Goal: Information Seeking & Learning: Learn about a topic

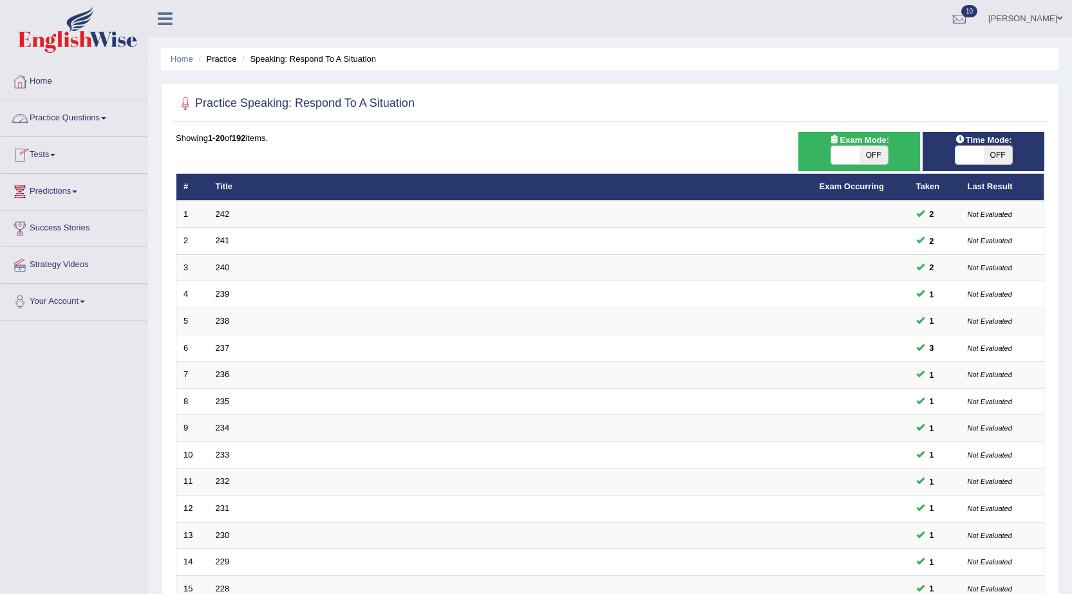
click at [81, 122] on link "Practice Questions" at bounding box center [74, 116] width 147 height 32
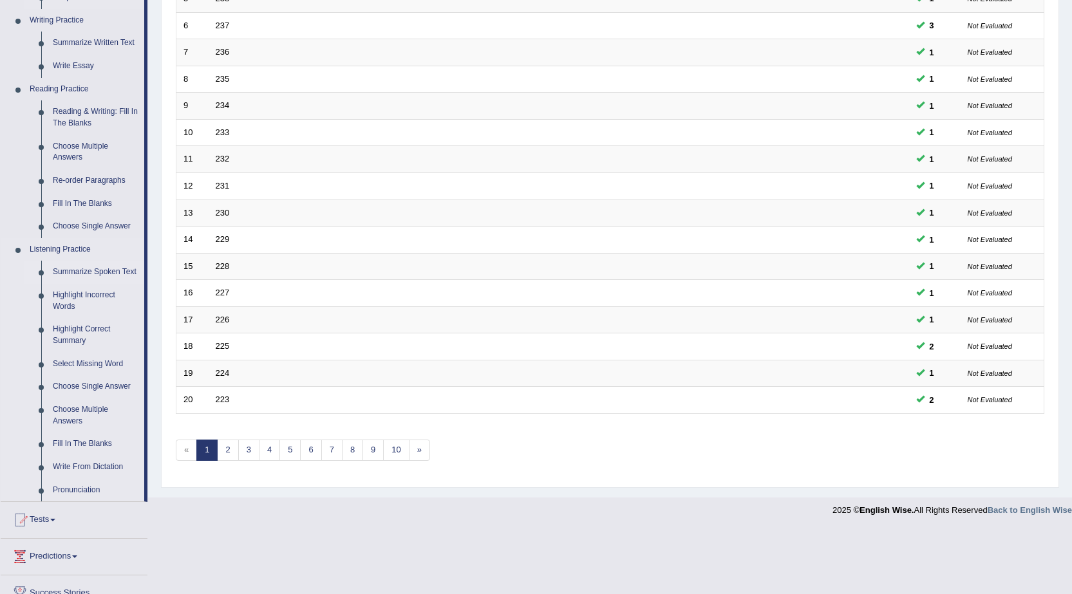
scroll to position [322, 0]
click at [81, 441] on link "Fill In The Blanks" at bounding box center [95, 444] width 97 height 23
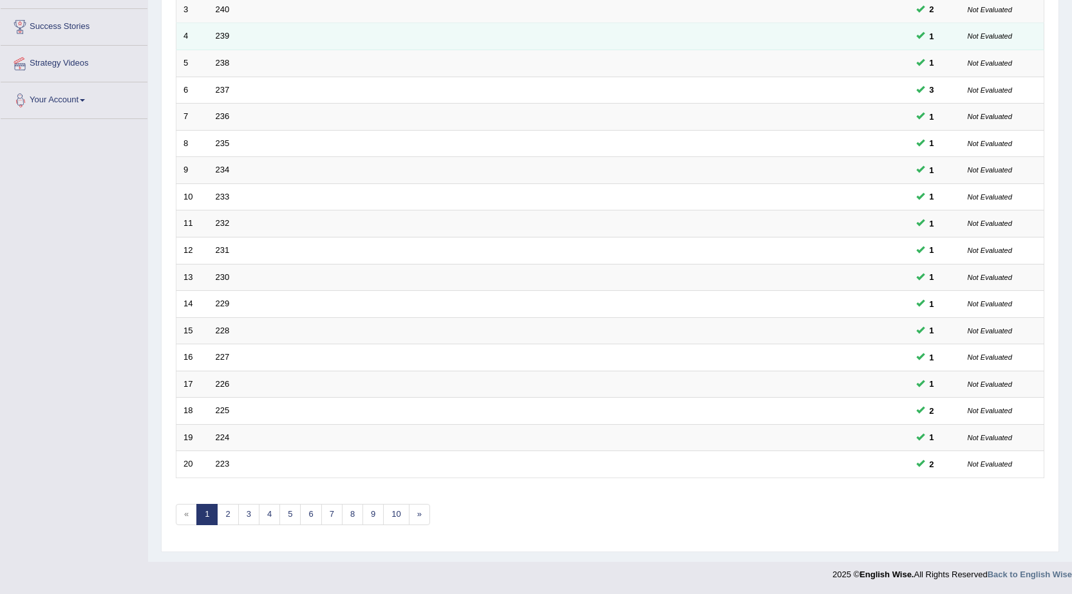
scroll to position [252, 0]
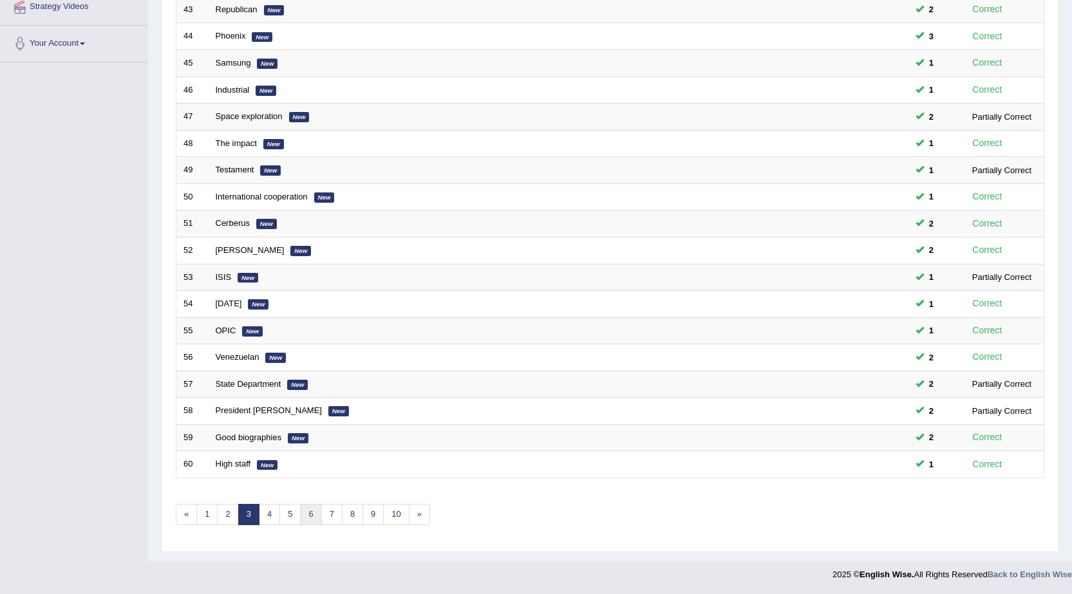
click at [312, 515] on link "6" at bounding box center [310, 514] width 21 height 21
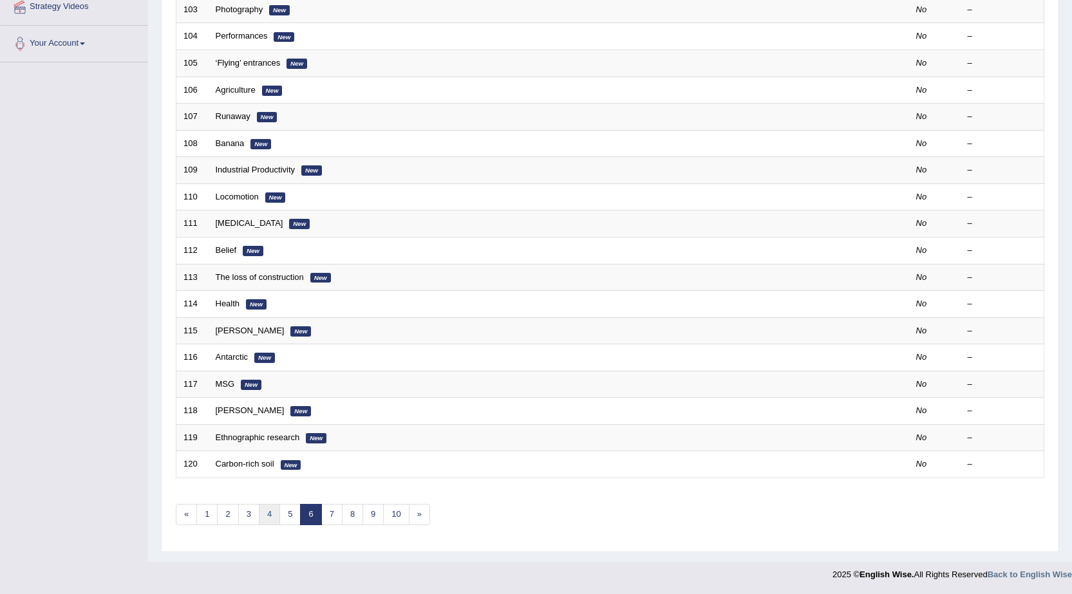
click at [269, 512] on link "4" at bounding box center [269, 514] width 21 height 21
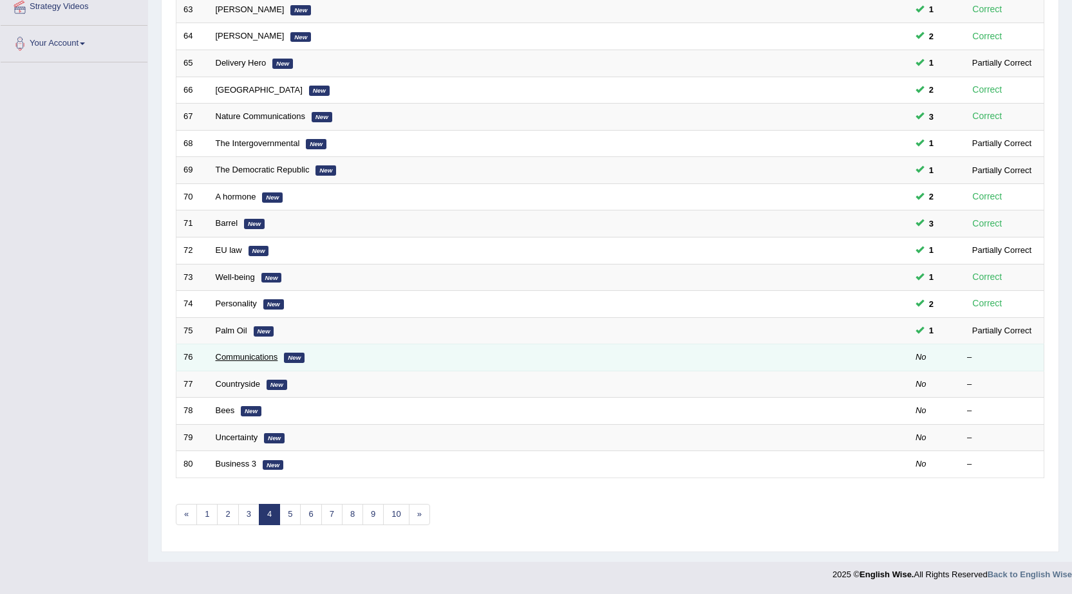
click at [218, 354] on link "Communications" at bounding box center [247, 357] width 62 height 10
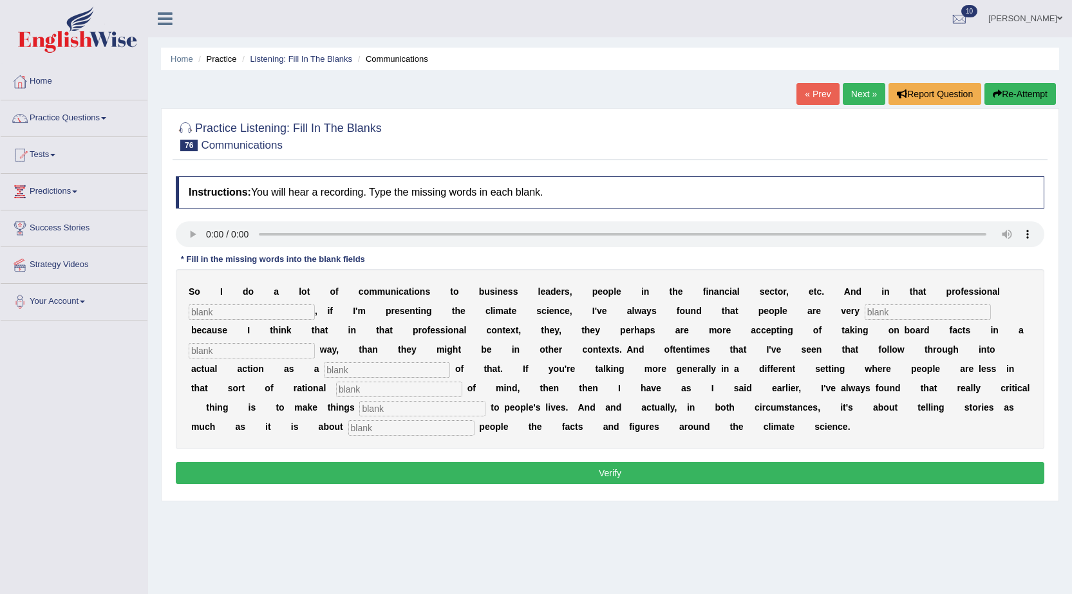
click at [220, 309] on input "text" at bounding box center [252, 312] width 126 height 15
click at [243, 308] on input "text" at bounding box center [252, 312] width 126 height 15
type input "contexts"
type input "receptive"
type input "rational"
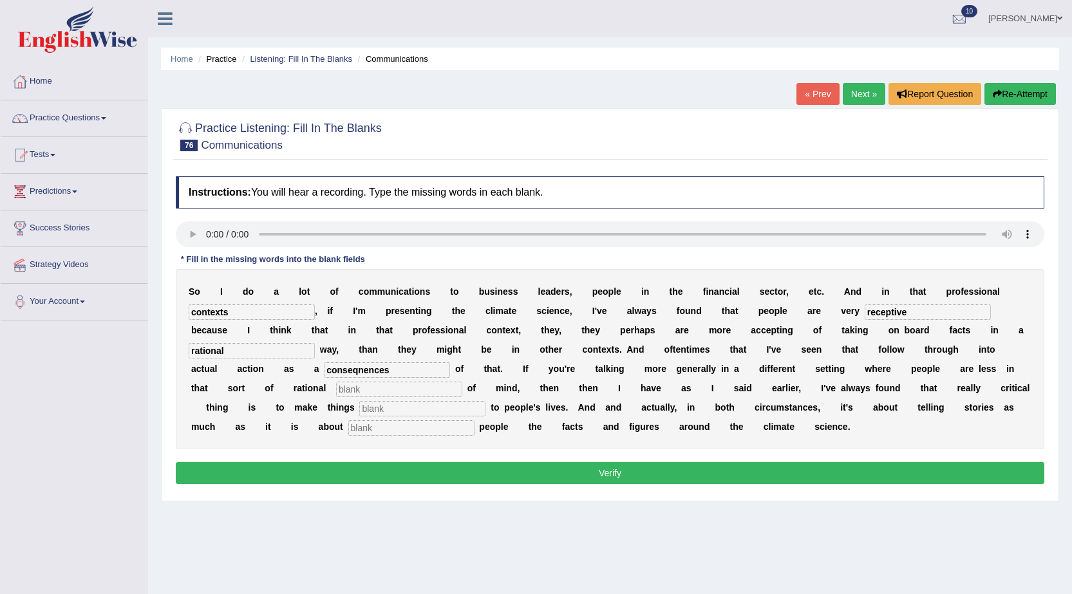
type input "conseqnences"
type input "frame"
type input "relevent"
click at [415, 432] on input "text" at bounding box center [411, 428] width 126 height 15
click at [247, 314] on input "contexts" at bounding box center [252, 312] width 126 height 15
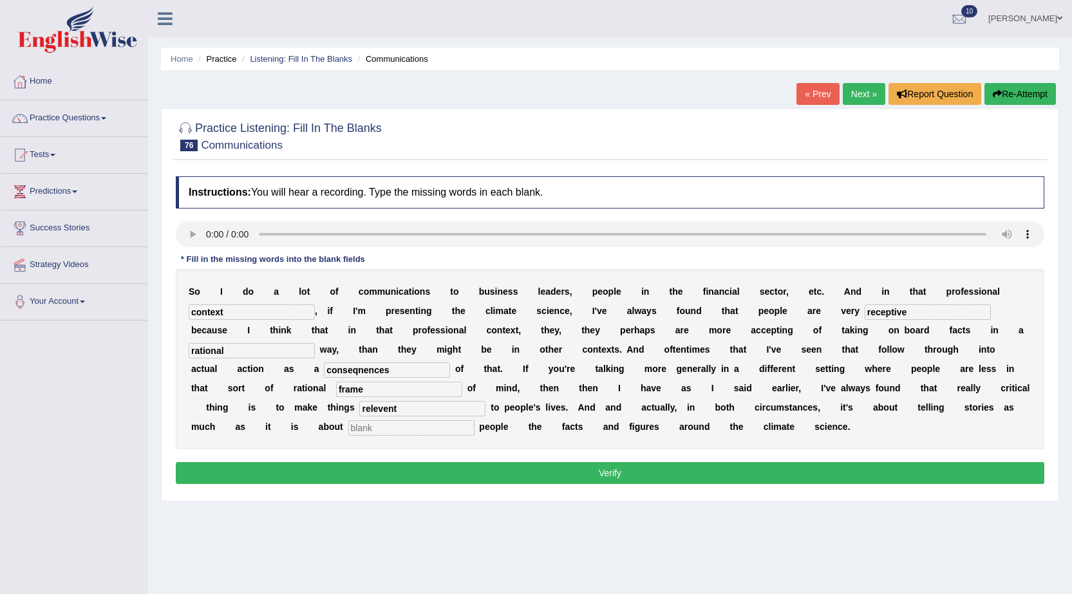
type input "context"
drag, startPoint x: 395, startPoint y: 374, endPoint x: 381, endPoint y: 378, distance: 14.1
click at [381, 378] on div "S o I d o a l o t o f c o m m u n i c a t i o n s t o b u s i n e s s l e a d e…" at bounding box center [610, 359] width 869 height 180
type input "consequences"
click at [386, 411] on input "relevent" at bounding box center [422, 408] width 126 height 15
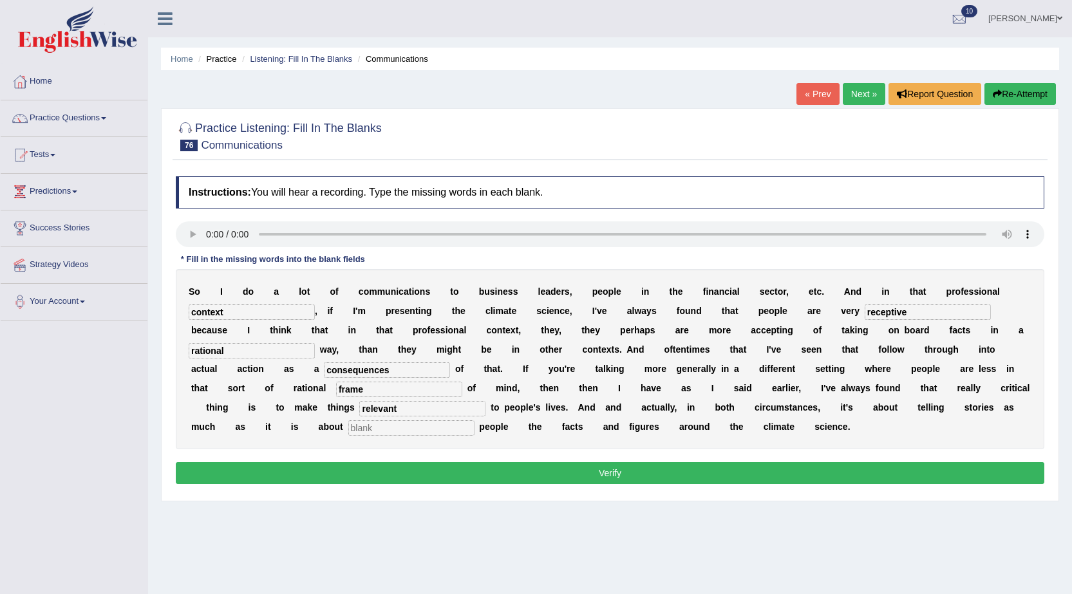
type input "relevant"
click at [620, 479] on button "Verify" at bounding box center [610, 473] width 869 height 22
click at [569, 470] on button "Verify" at bounding box center [610, 473] width 869 height 22
click at [455, 419] on div "S o I d o a l o t o f c o m m u n i c a t i o n s t o b u s i n e s s l e a d e…" at bounding box center [610, 359] width 869 height 180
click at [439, 427] on input "text" at bounding box center [411, 428] width 126 height 15
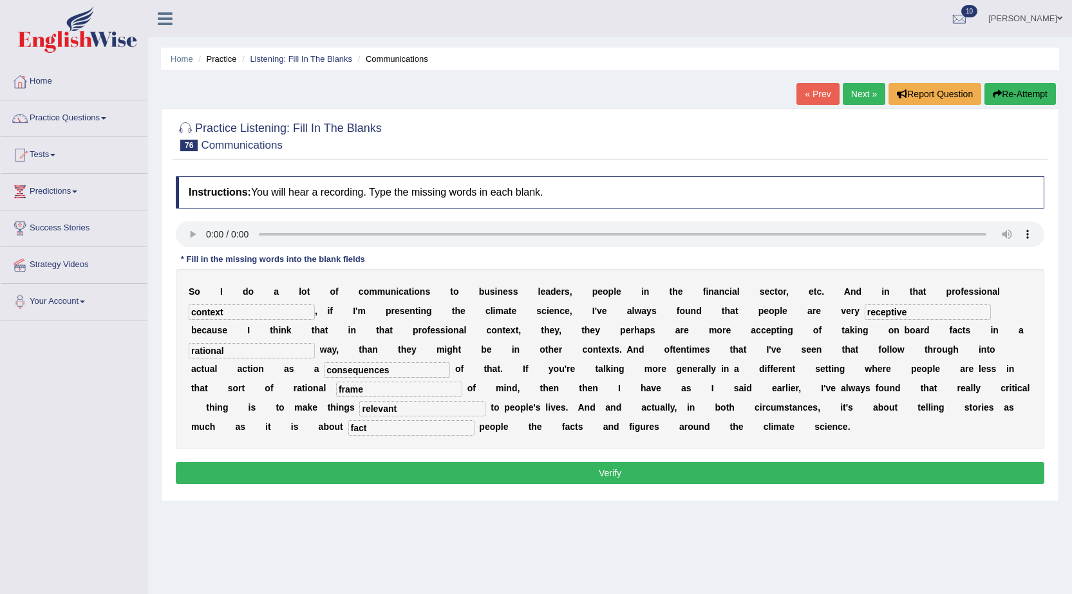
type input "fact"
click at [654, 470] on button "Verify" at bounding box center [610, 473] width 869 height 22
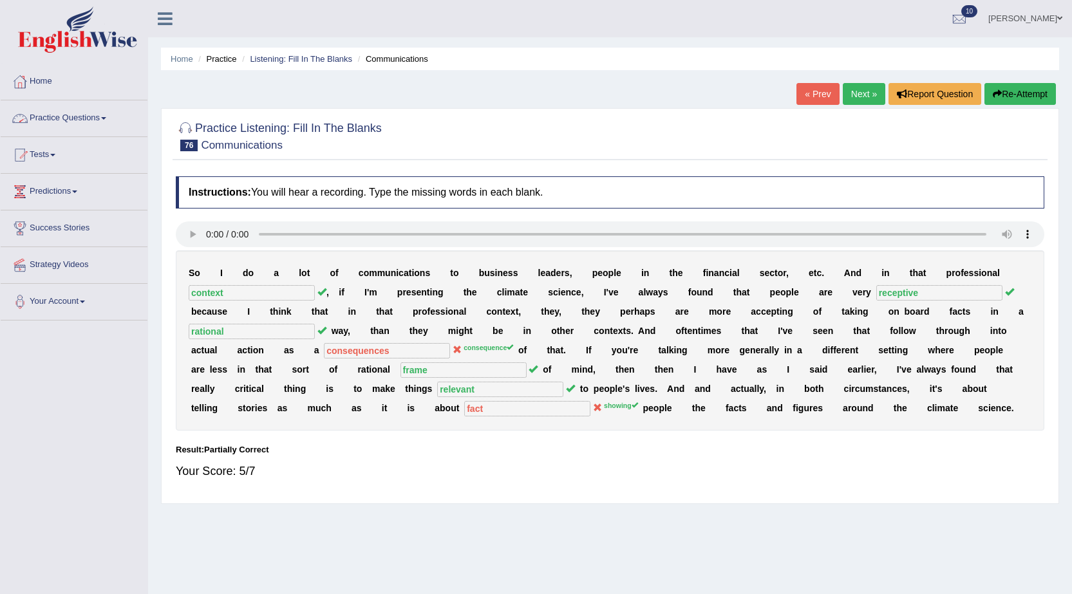
click at [1014, 93] on button "Re-Attempt" at bounding box center [1020, 94] width 71 height 22
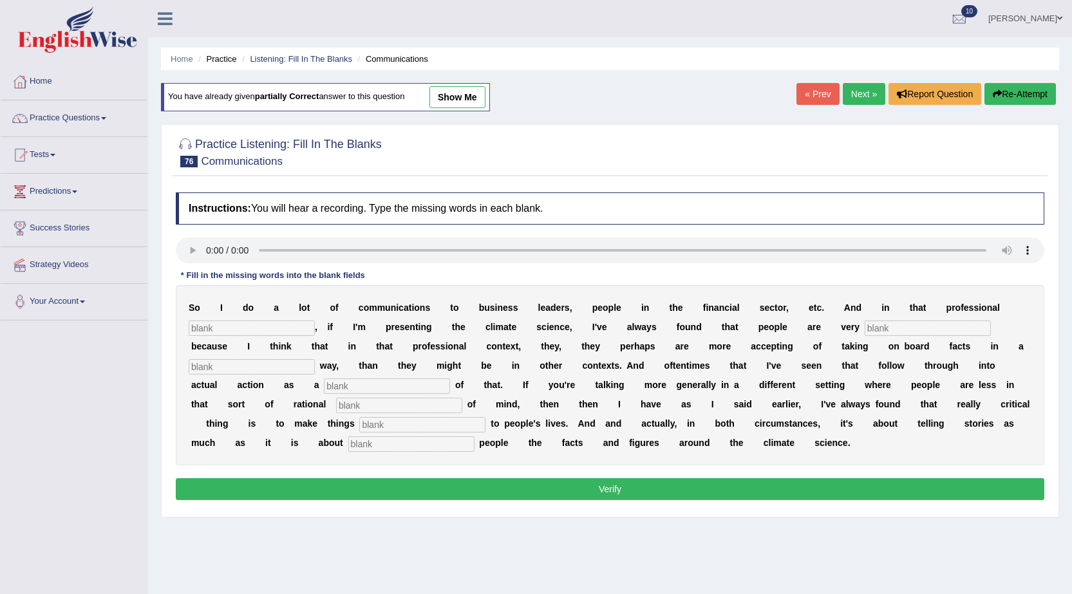
click at [211, 319] on div "S o I d o a l o t o f c o m m u n i c a t i o n s t o b u s i n e s s l e a d e…" at bounding box center [610, 375] width 869 height 180
click at [207, 328] on input "text" at bounding box center [252, 328] width 126 height 15
type input "context"
type input "receptive"
type input "rational"
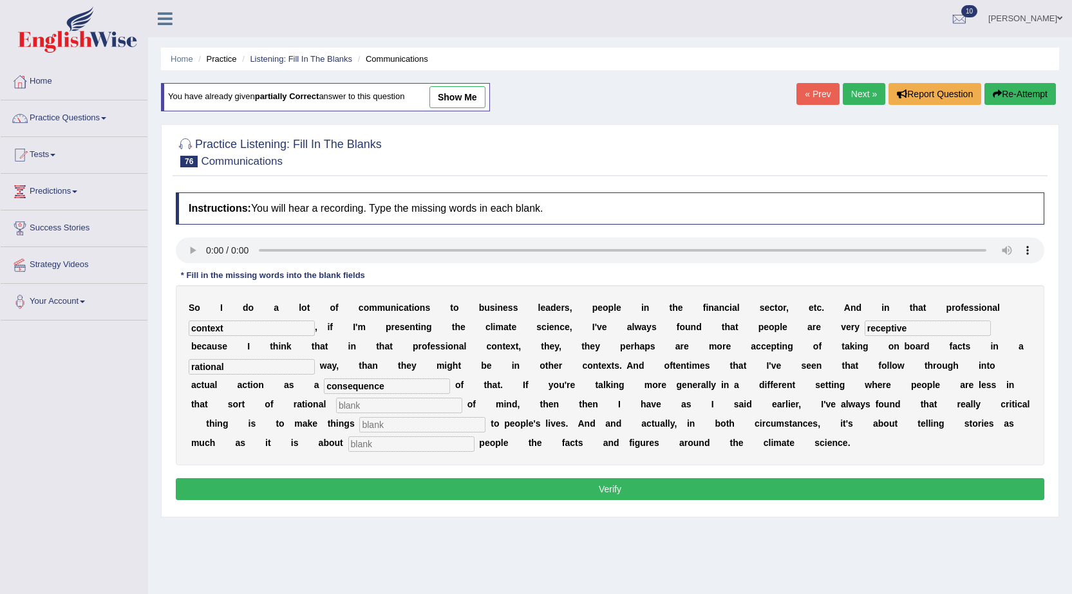
type input "consequence"
type input "frame"
type input "relevant"
type input "showing"
click at [618, 487] on button "Verify" at bounding box center [610, 490] width 869 height 22
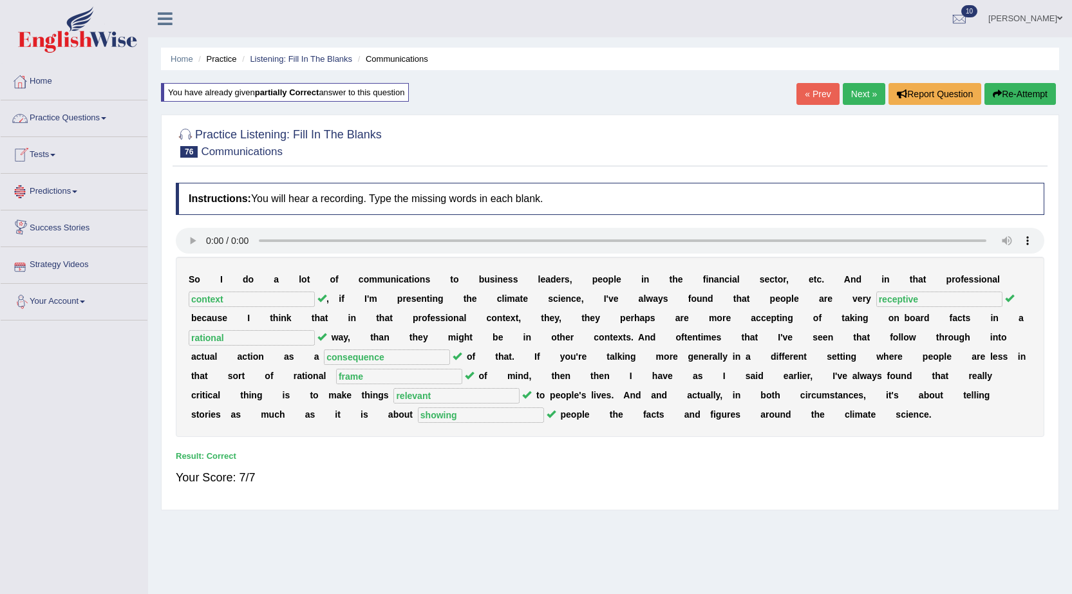
click at [849, 93] on link "Next »" at bounding box center [864, 94] width 43 height 22
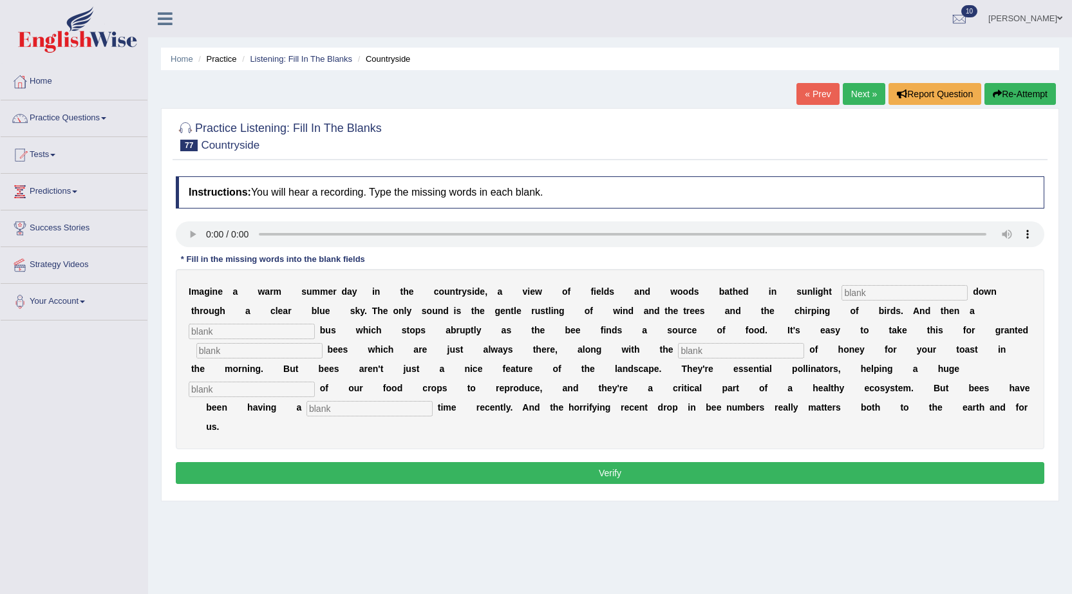
click at [921, 293] on input "text" at bounding box center [905, 292] width 126 height 15
click at [857, 299] on input "text" at bounding box center [905, 292] width 126 height 15
type input "streaming"
type input "distictive"
type input "summte"
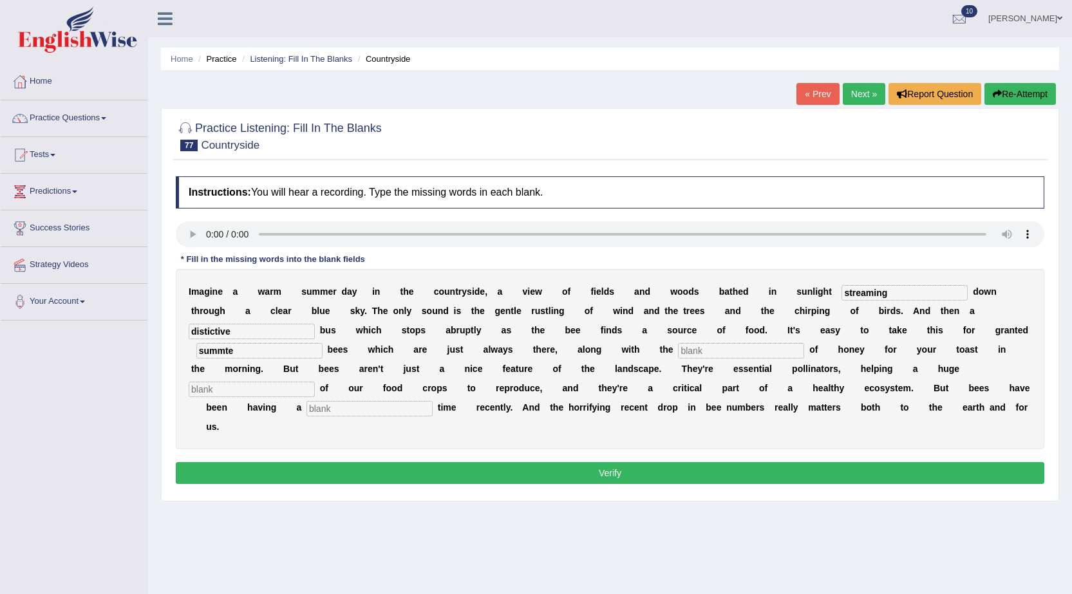
click at [744, 352] on input "text" at bounding box center [741, 350] width 126 height 15
type input "availavbilityq"
type input "propportion"
type input "tough"
drag, startPoint x: 281, startPoint y: 383, endPoint x: 261, endPoint y: 401, distance: 27.4
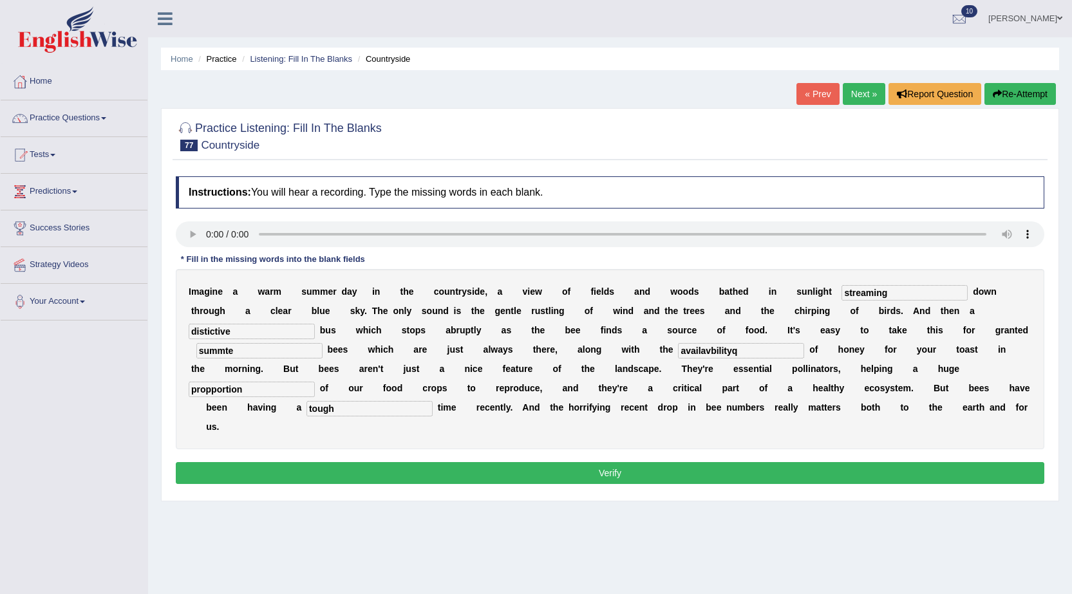
click at [261, 401] on div "I m a g i n e a w a r m s u m m e r d a y i n t h e c o u n t r y s i d e , a v…" at bounding box center [610, 359] width 869 height 180
type input "proportion"
click at [278, 351] on input "summte" at bounding box center [259, 350] width 126 height 15
click at [233, 344] on input "summertime" at bounding box center [259, 350] width 126 height 15
type input "summer-time"
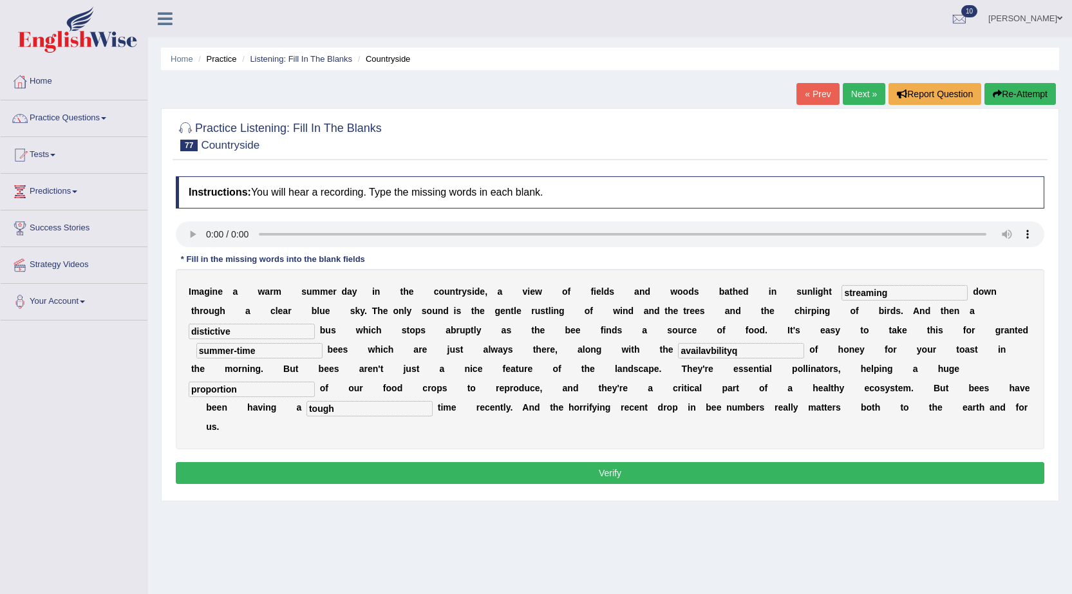
click at [210, 329] on input "distictive" at bounding box center [252, 331] width 126 height 15
type input "distinctive"
click at [741, 345] on input "availavbilityq" at bounding box center [741, 350] width 126 height 15
type input "availability"
click at [600, 468] on button "Verify" at bounding box center [610, 473] width 869 height 22
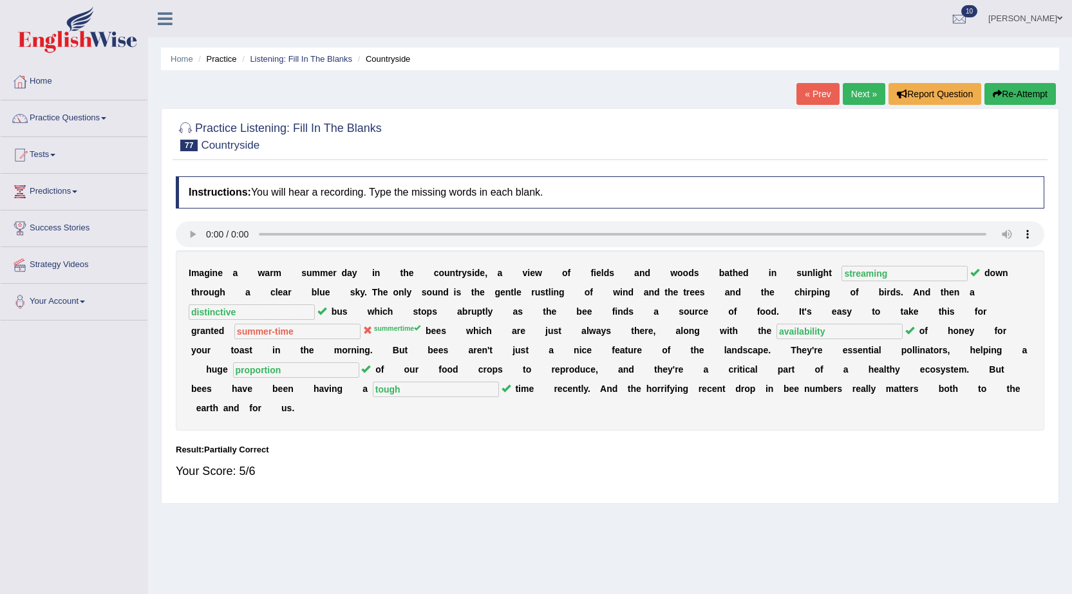
click at [855, 94] on link "Next »" at bounding box center [864, 94] width 43 height 22
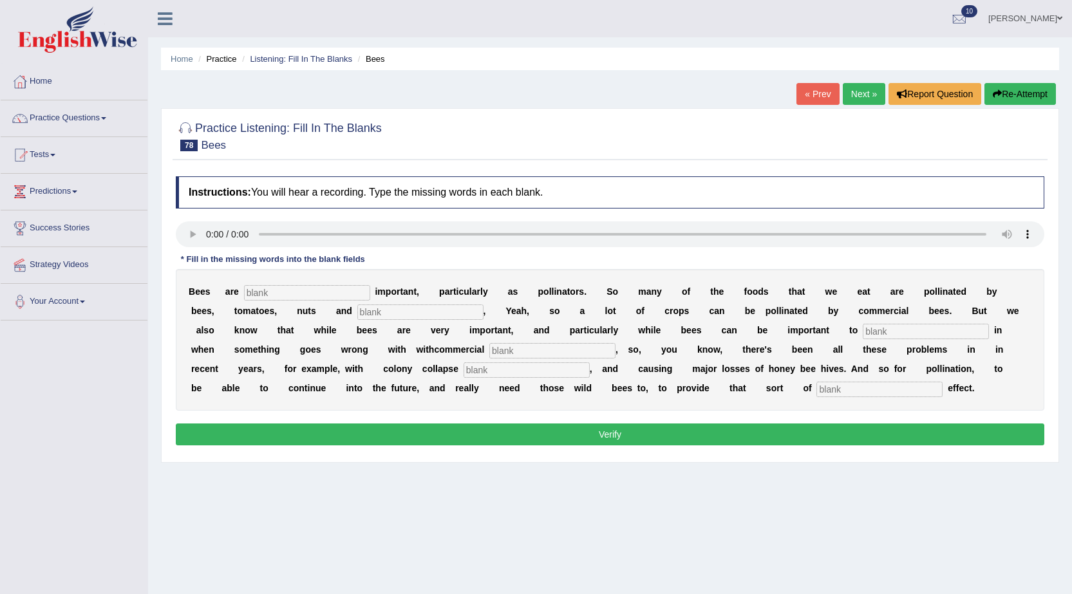
click at [309, 282] on div "B e e s a r e i m p o r t a n t , p a r t i c u l a r l y a s p o l l i n a t o…" at bounding box center [610, 340] width 869 height 142
click at [309, 287] on input "text" at bounding box center [307, 292] width 126 height 15
type input "tremendously"
click at [368, 312] on input "text" at bounding box center [420, 312] width 126 height 15
type input "choclolate"
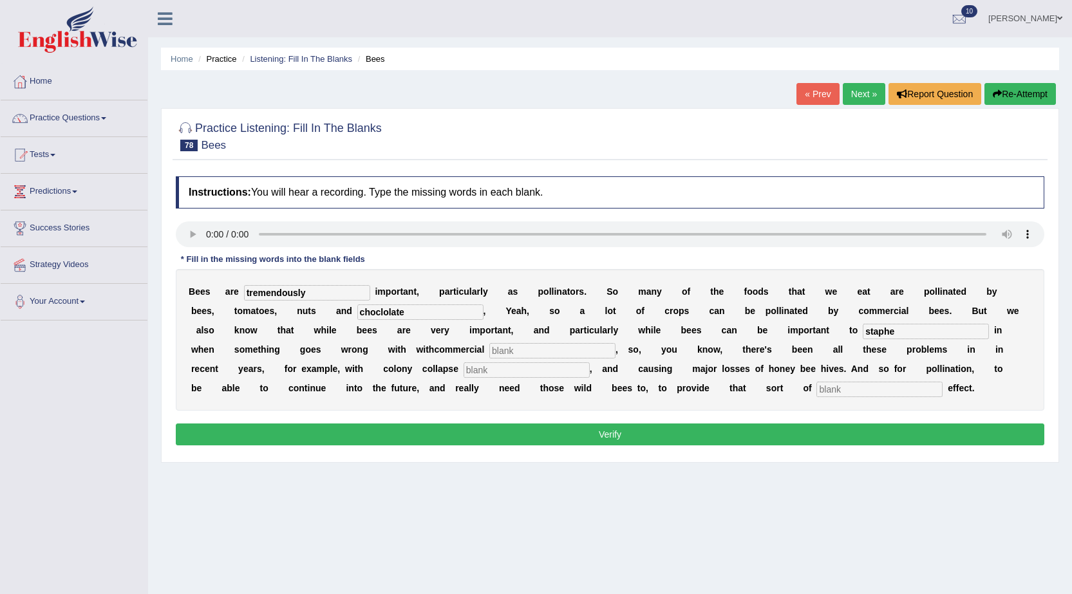
type input "staphe"
type input "dis"
type input "disorder"
drag, startPoint x: 567, startPoint y: 377, endPoint x: 392, endPoint y: 385, distance: 175.4
click at [396, 385] on div "B e e s a r e tremendously i m p o r t a n t , p a r t i c u l a r l y a s p o …" at bounding box center [610, 340] width 869 height 142
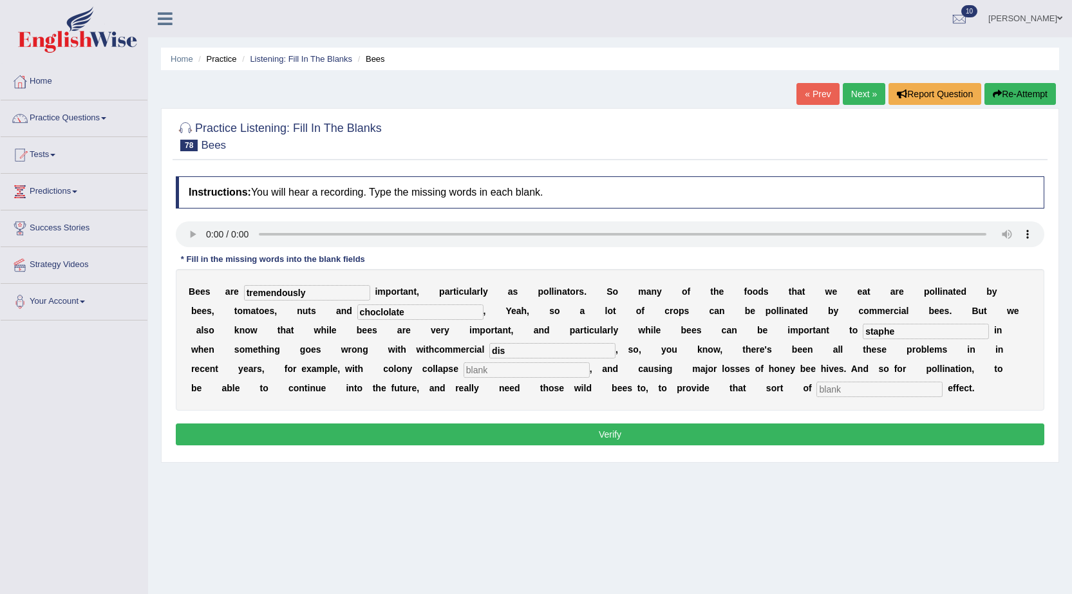
drag, startPoint x: 577, startPoint y: 348, endPoint x: 365, endPoint y: 373, distance: 213.9
click at [365, 373] on div "B e e s a r e tremendously i m p o r t a n t , p a r t i c u l a r l y a s p o …" at bounding box center [610, 340] width 869 height 142
drag, startPoint x: 953, startPoint y: 317, endPoint x: 890, endPoint y: 343, distance: 68.4
click at [890, 343] on div "B e e s a r e tremendously i m p o r t a n t , p a r t i c u l a r l y a s p o …" at bounding box center [610, 340] width 869 height 142
drag, startPoint x: 895, startPoint y: 334, endPoint x: 765, endPoint y: 343, distance: 129.8
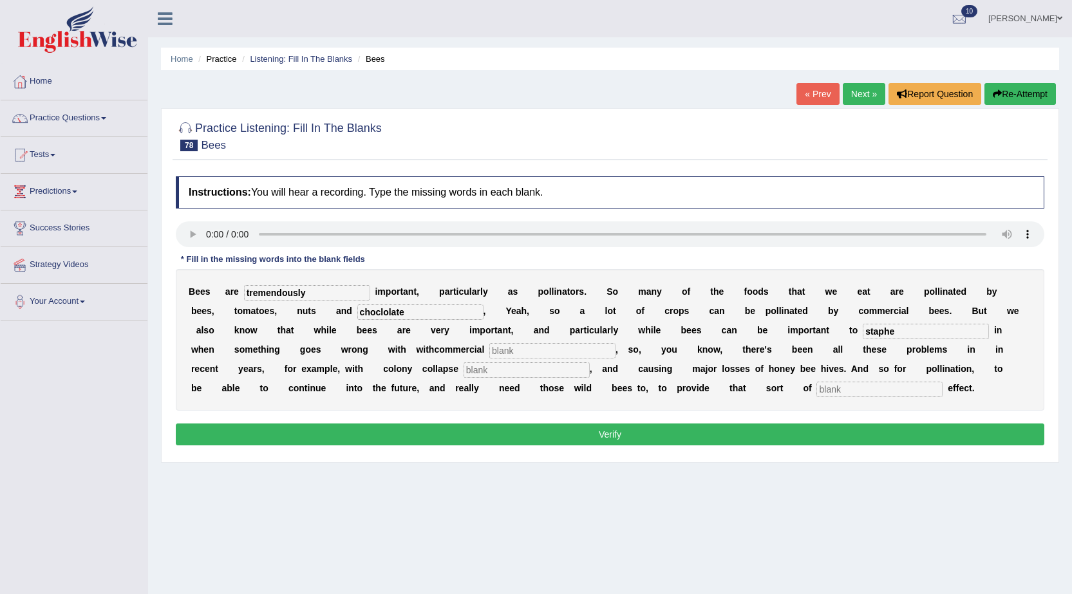
click at [769, 343] on div "B e e s a r e tremendously i m p o r t a n t , p a r t i c u l a r l y a s p o …" at bounding box center [610, 340] width 869 height 142
drag, startPoint x: 462, startPoint y: 310, endPoint x: 199, endPoint y: 322, distance: 263.0
click at [243, 327] on div "B e e s a r e tremendously i m p o r t a n t , p a r t i c u l a r l y a s p o …" at bounding box center [610, 340] width 869 height 142
drag, startPoint x: 316, startPoint y: 294, endPoint x: 155, endPoint y: 316, distance: 163.2
click at [155, 316] on div "Home Practice Listening: Fill In The Blanks Bees « Prev Next » Report Question …" at bounding box center [610, 322] width 924 height 644
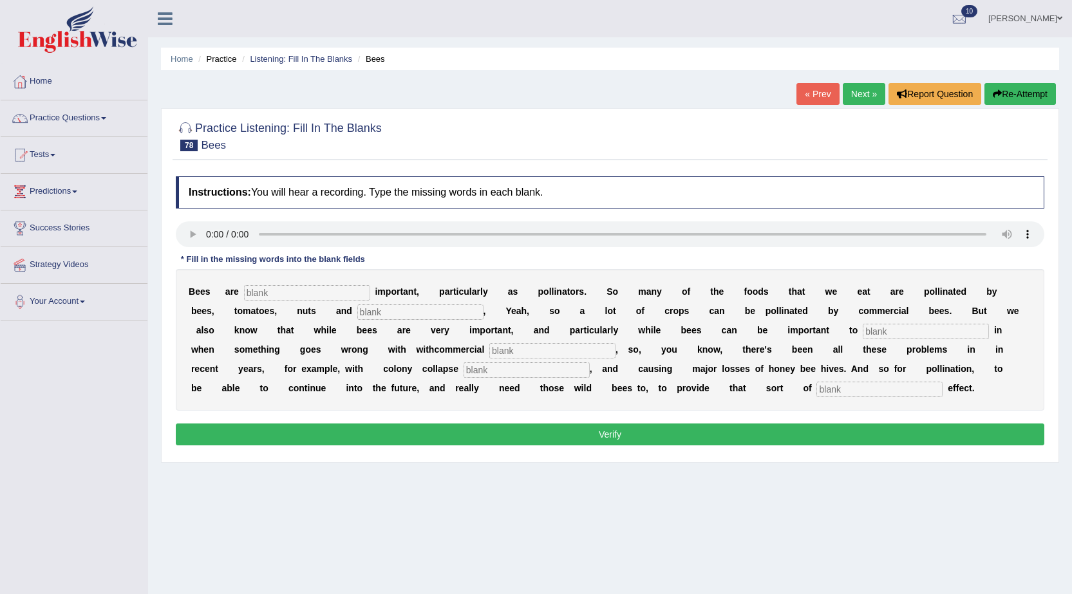
click at [285, 290] on input "text" at bounding box center [307, 292] width 126 height 15
type input "tremendously"
type input "chockolate"
type input "step"
type input "disorder"
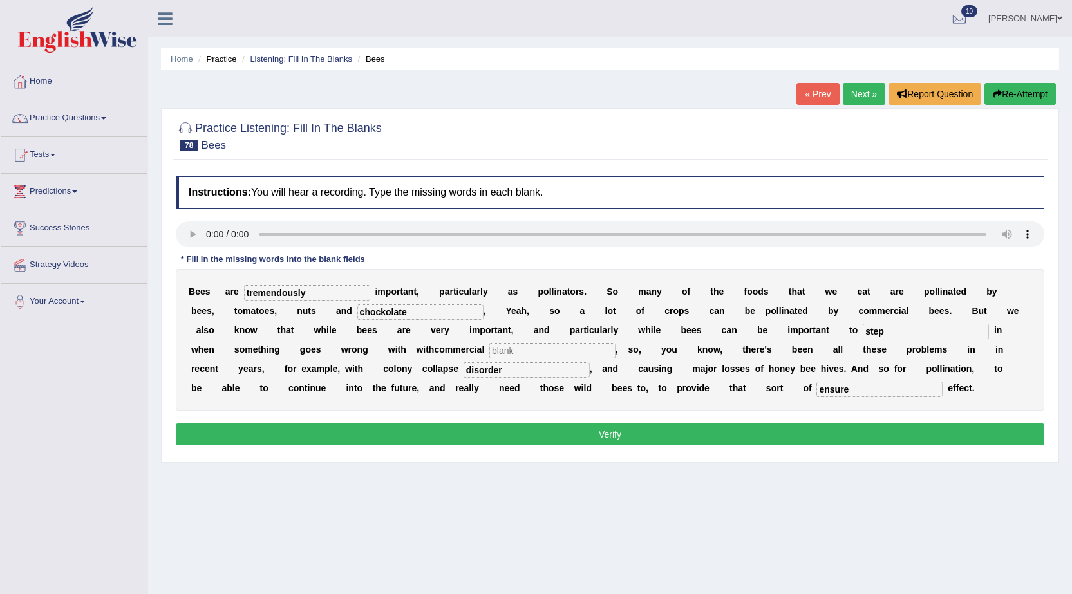
type input "ensure"
drag, startPoint x: 418, startPoint y: 305, endPoint x: 408, endPoint y: 316, distance: 15.0
click at [408, 316] on input "chockolate" at bounding box center [420, 312] width 126 height 15
click at [400, 316] on input "chockolate" at bounding box center [420, 312] width 126 height 15
click at [385, 312] on input "chockolate" at bounding box center [420, 312] width 126 height 15
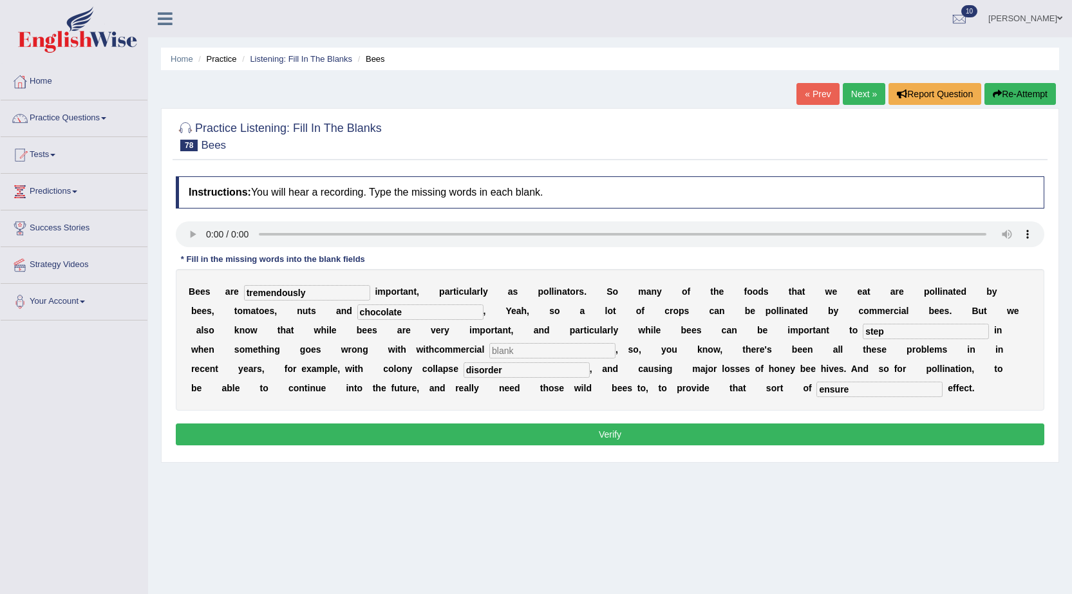
type input "chocolate"
click at [314, 297] on input "tremendously" at bounding box center [307, 292] width 126 height 15
click at [536, 349] on input "text" at bounding box center [552, 350] width 126 height 15
type input "behive"
click at [612, 436] on button "Verify" at bounding box center [610, 435] width 869 height 22
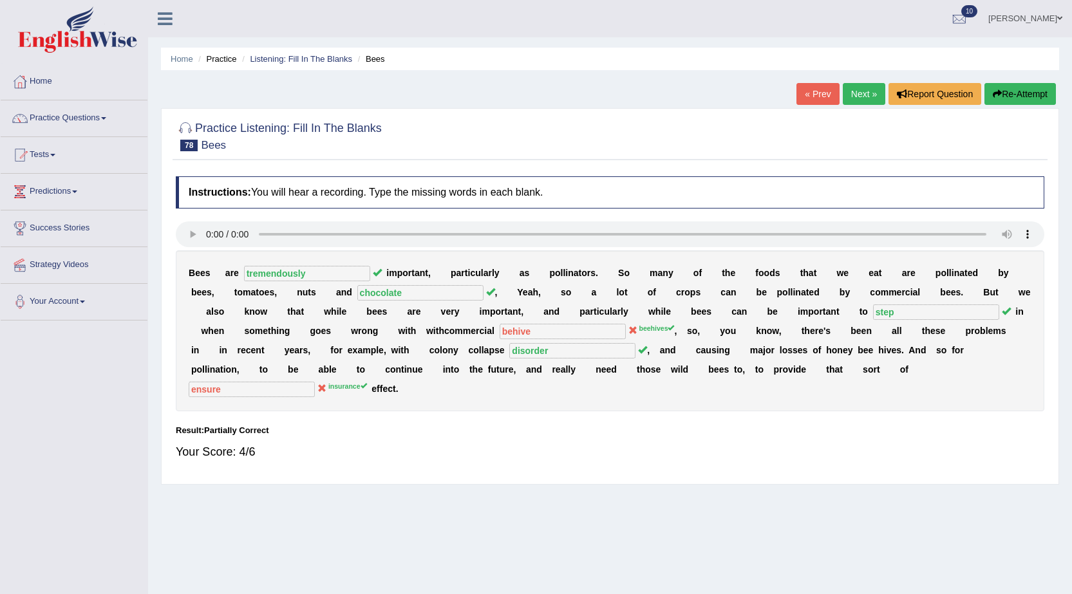
click at [1037, 97] on button "Re-Attempt" at bounding box center [1020, 94] width 71 height 22
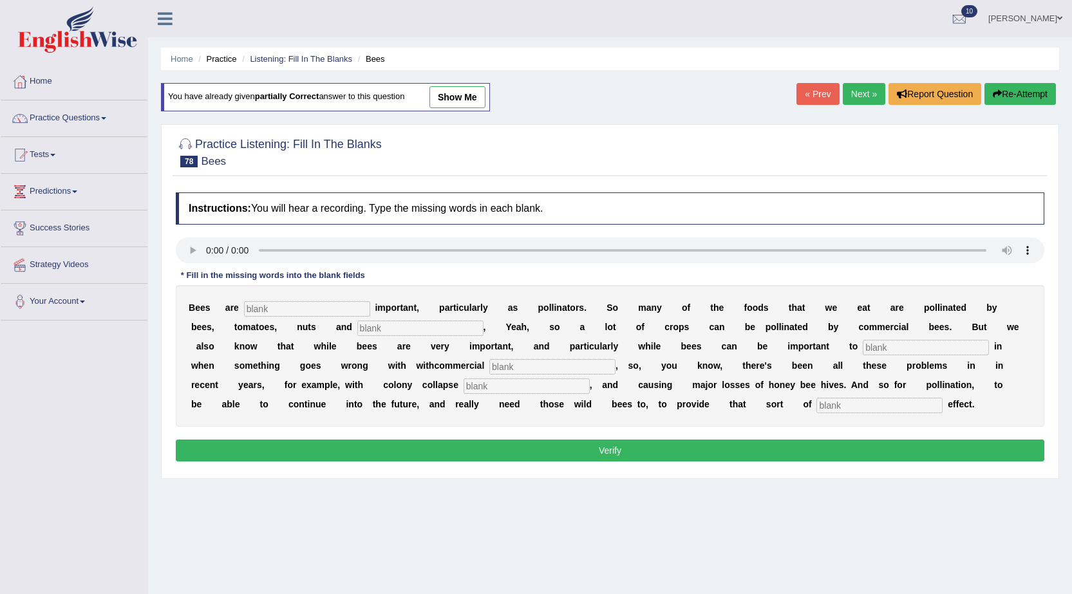
click at [284, 303] on input "text" at bounding box center [307, 308] width 126 height 15
type input "tremendously"
type input "chocolate"
type input "step"
type input "v"
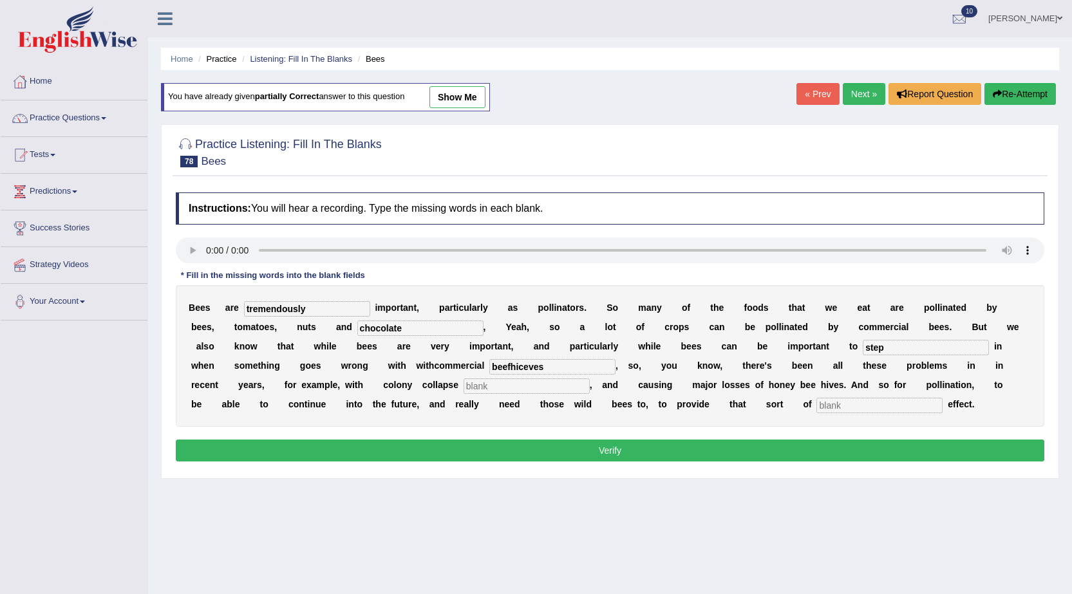
type input "beefhiceves"
type input "disorder"
type input "insurance"
click at [565, 369] on input "beefhiceves" at bounding box center [552, 366] width 126 height 15
type input "beehives"
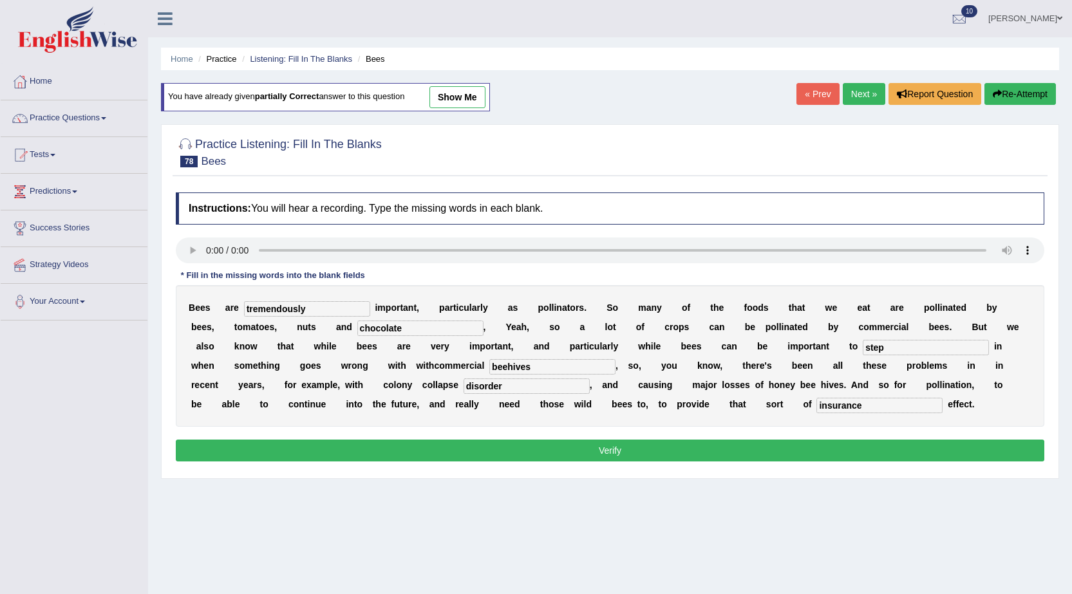
click at [610, 459] on button "Verify" at bounding box center [610, 451] width 869 height 22
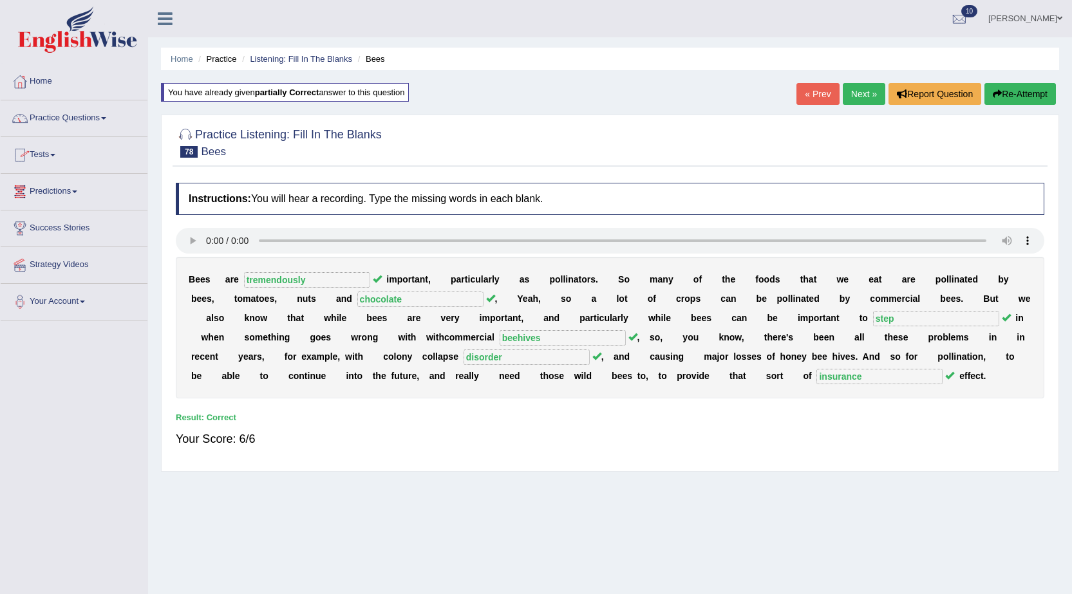
click at [857, 91] on link "Next »" at bounding box center [864, 94] width 43 height 22
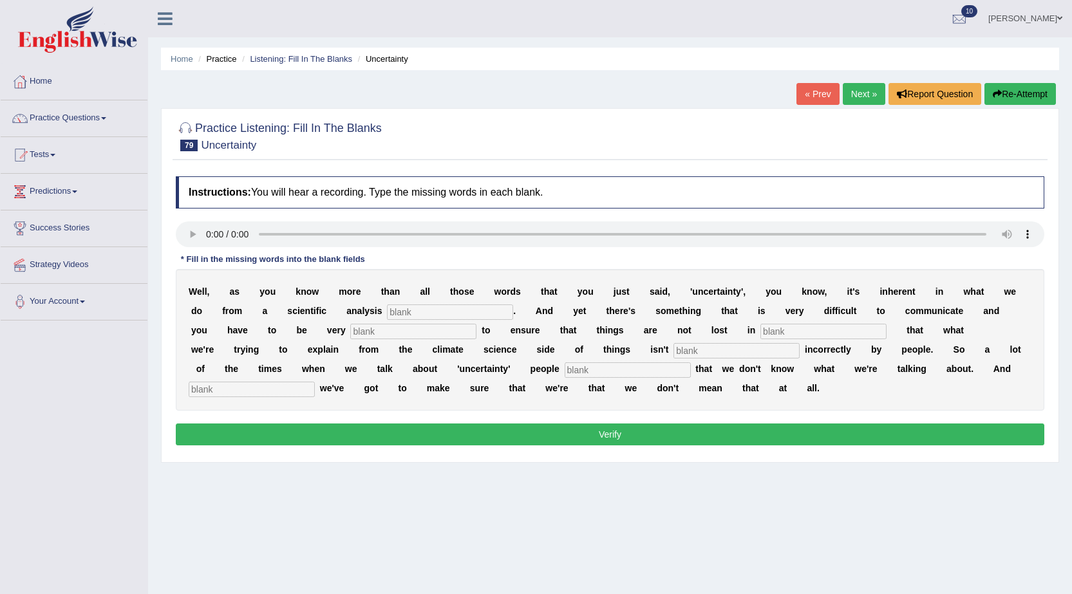
click at [400, 308] on input "text" at bounding box center [450, 312] width 126 height 15
type input "perspective"
type input "carevflujhu"
type input "translatrion"
type input "interpret"
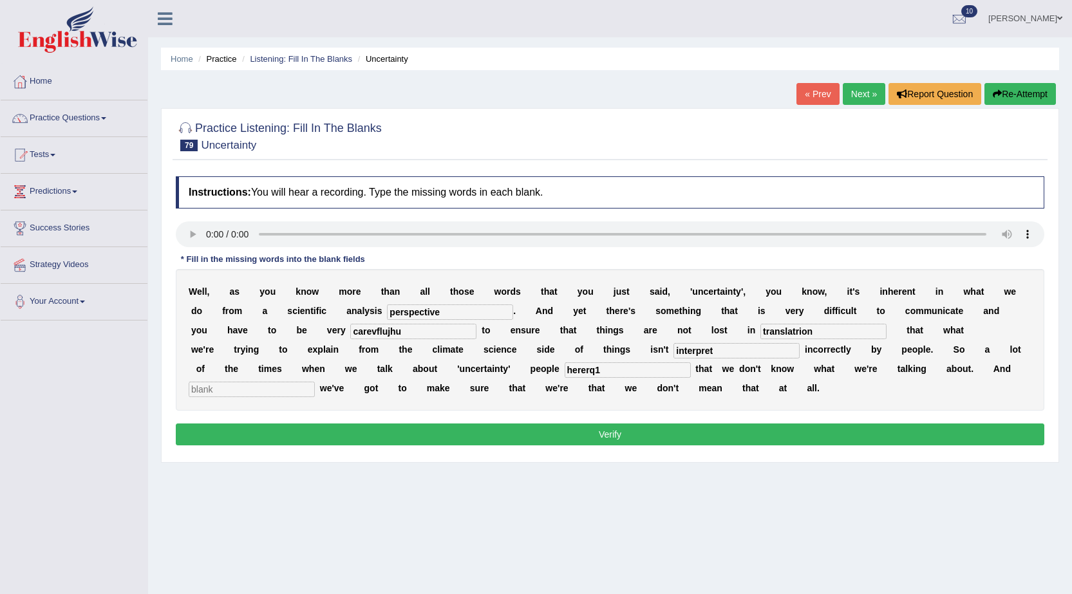
type input "hererq1"
type input "sometime"
click at [630, 372] on input "hererq1" at bounding box center [628, 370] width 126 height 15
type input "here"
click at [826, 334] on input "translatrion" at bounding box center [824, 331] width 126 height 15
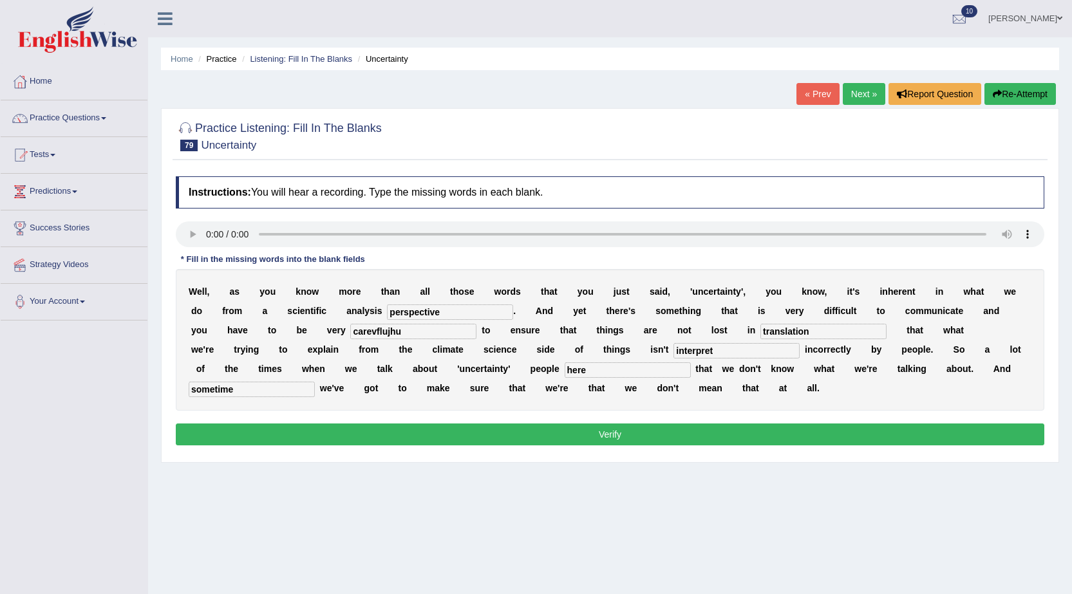
type input "translation"
click at [430, 330] on input "carevflujhu" at bounding box center [413, 331] width 126 height 15
type input "careful"
click at [603, 439] on button "Verify" at bounding box center [610, 435] width 869 height 22
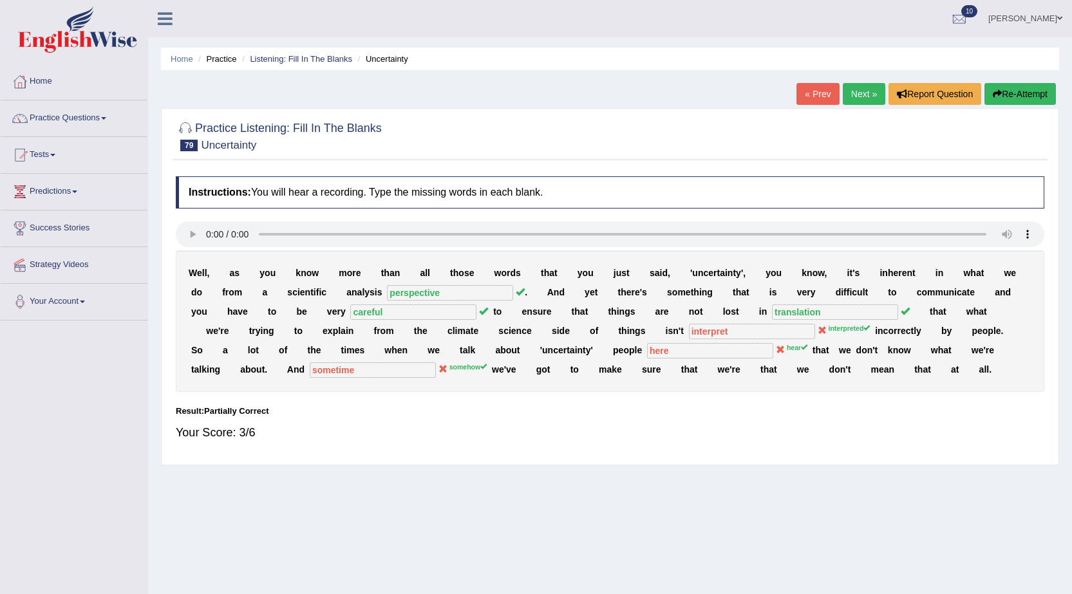
click at [1031, 90] on button "Re-Attempt" at bounding box center [1020, 94] width 71 height 22
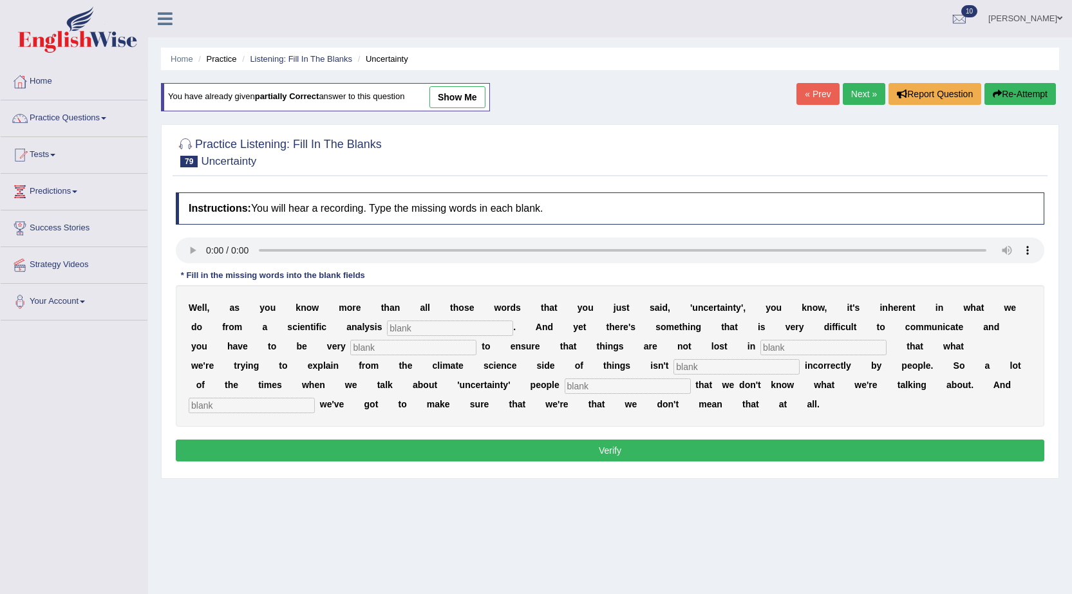
click at [503, 331] on input "text" at bounding box center [450, 328] width 126 height 15
type input "perspective"
type input "carflul"
type input "tranlation"
type input "interpreted"
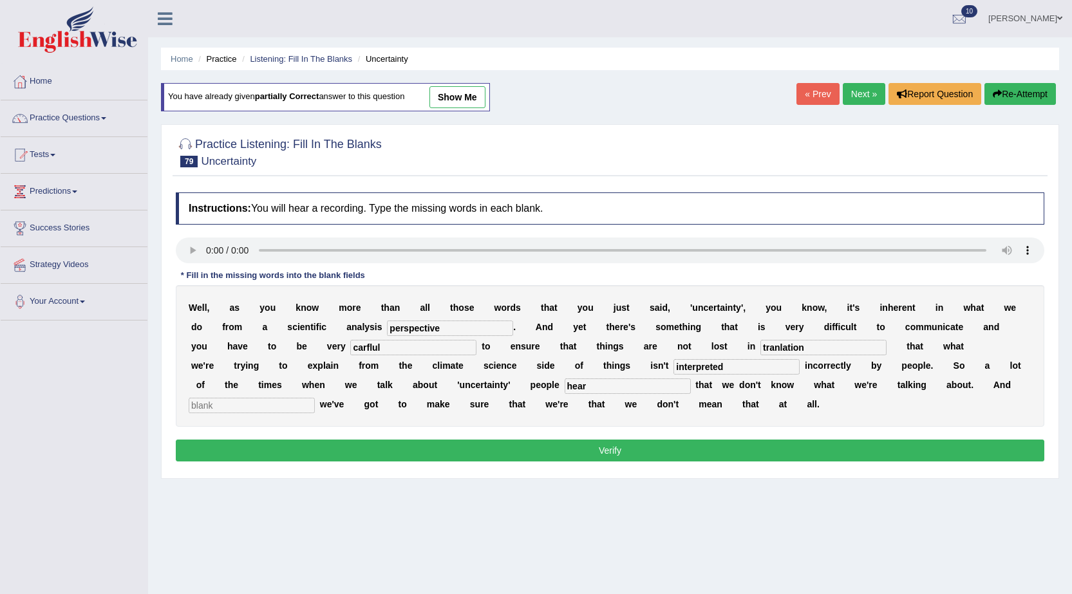
type input "hear"
type input "somehow"
click at [778, 348] on input "tranlation" at bounding box center [824, 347] width 126 height 15
type input "translation"
click at [367, 344] on input "carflul" at bounding box center [413, 347] width 126 height 15
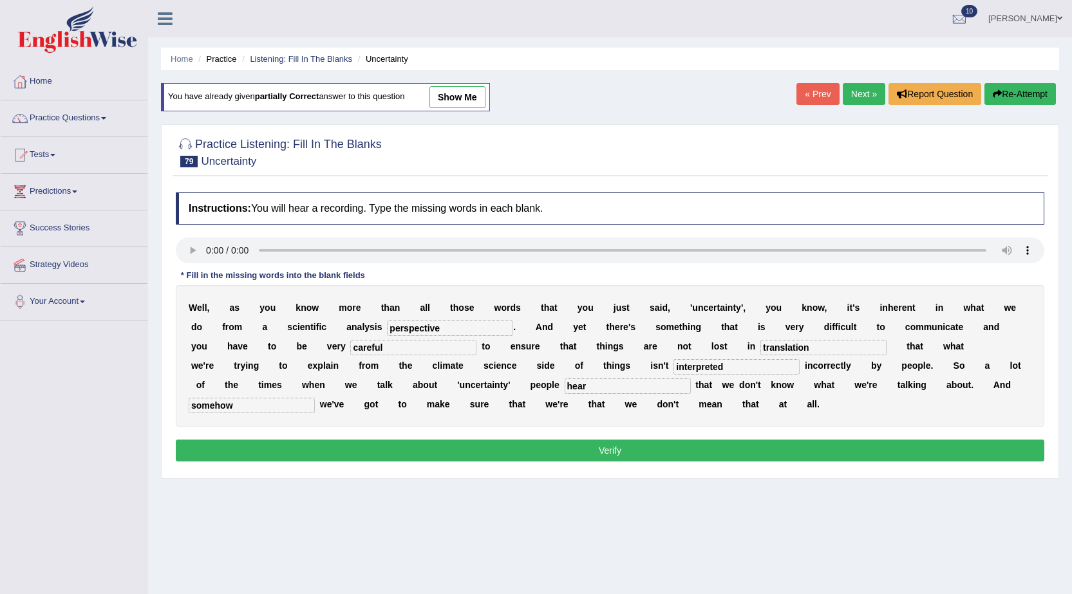
type input "careful"
click at [570, 448] on button "Verify" at bounding box center [610, 451] width 869 height 22
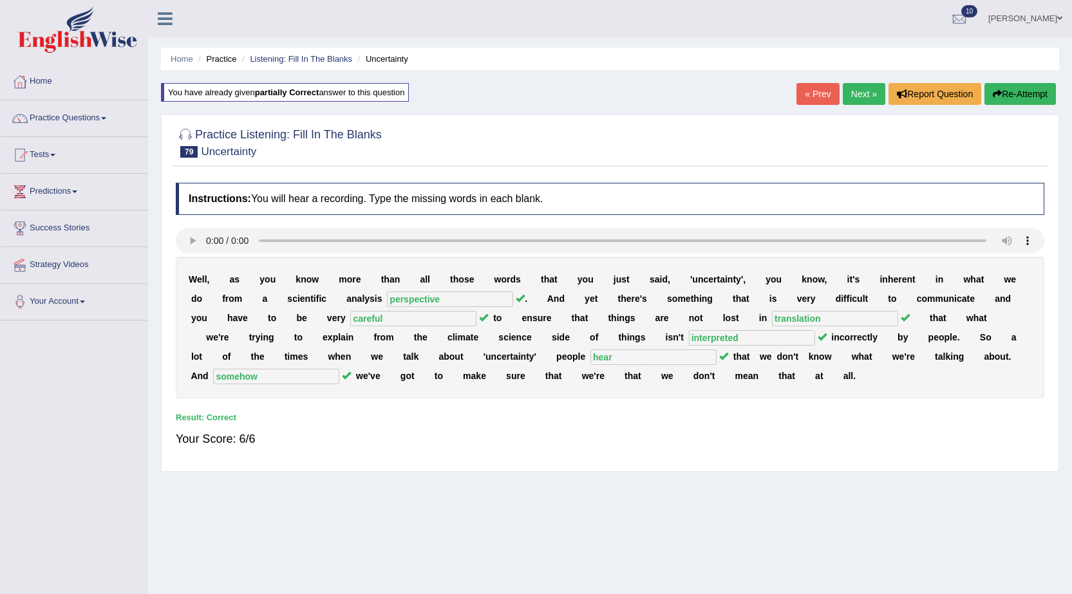
click at [848, 92] on link "Next »" at bounding box center [864, 94] width 43 height 22
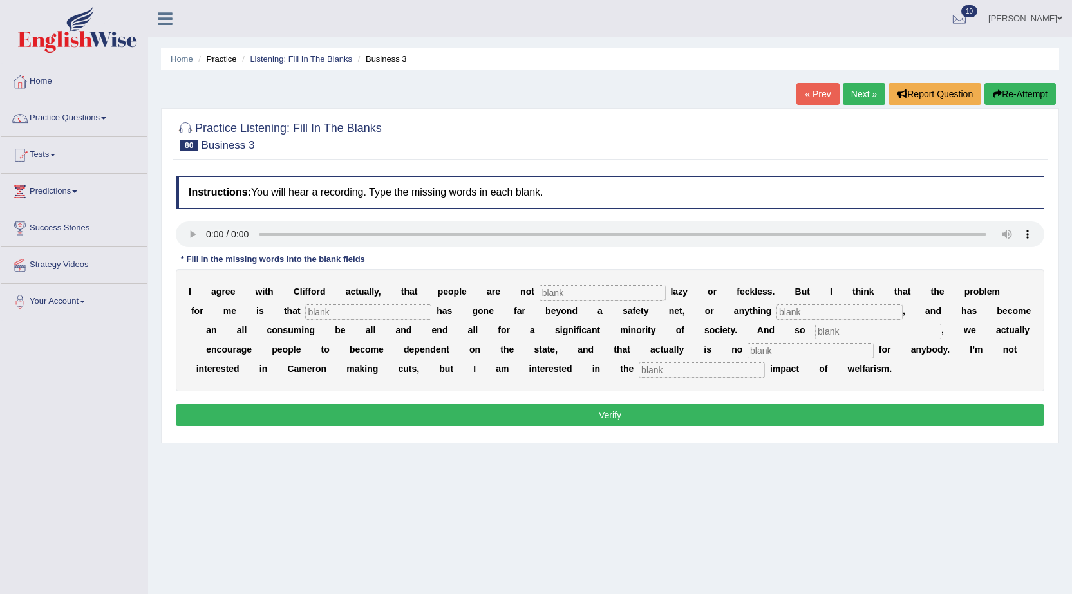
click at [585, 289] on input "text" at bounding box center [603, 292] width 126 height 15
type input "natural;ly"
type input "compassionate"
type input "consequenct"
type input "good"
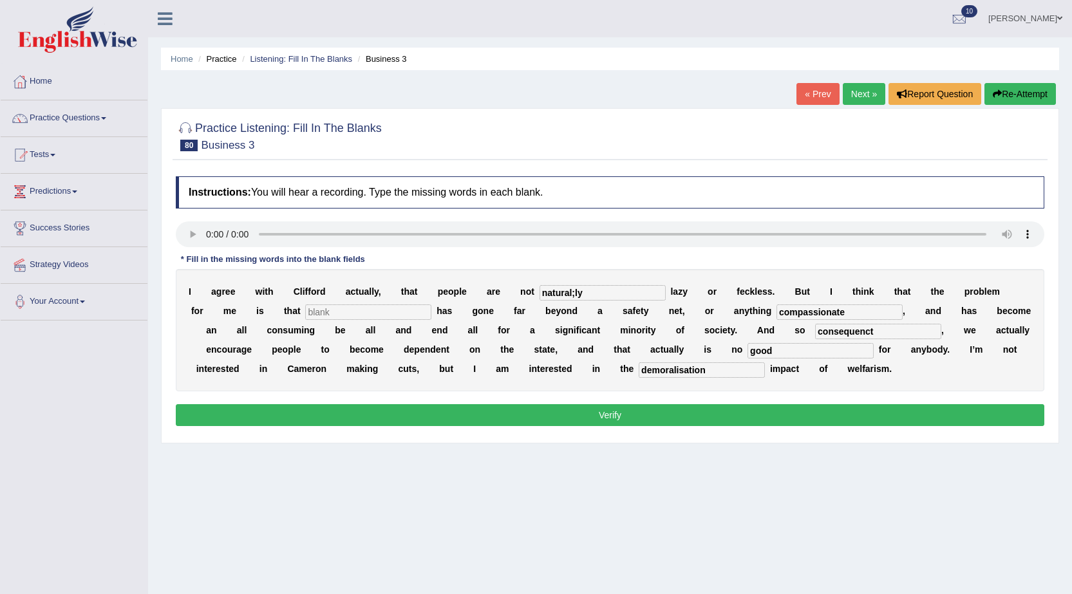
type input "demoralisation"
click at [597, 294] on input "natural;ly" at bounding box center [603, 292] width 126 height 15
type input "naturally"
click at [918, 325] on input "consequenct" at bounding box center [878, 331] width 126 height 15
type input "consequent"
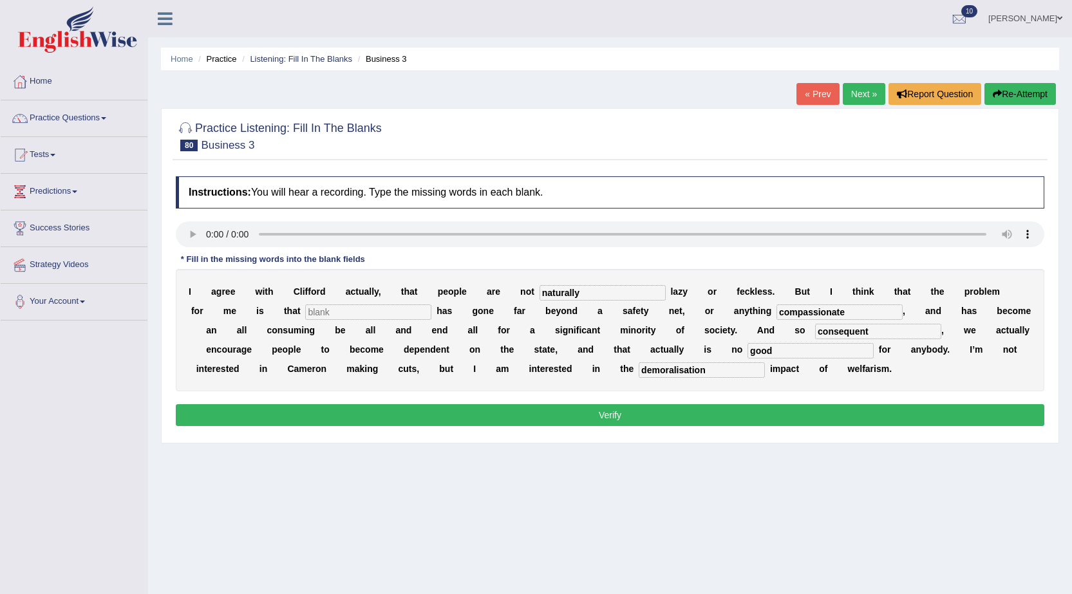
click at [761, 368] on input "demoralisation" at bounding box center [702, 370] width 126 height 15
click at [404, 311] on input "text" at bounding box center [368, 312] width 126 height 15
type input "wellfare"
click at [754, 374] on input "demoralisation" at bounding box center [702, 370] width 126 height 15
type input "demoralising"
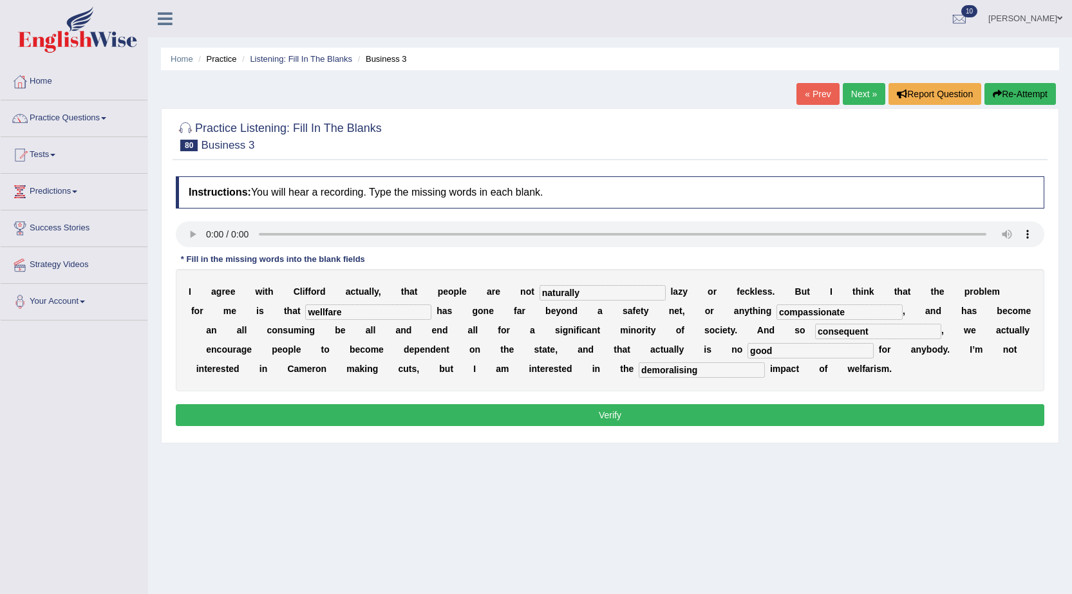
click at [603, 413] on button "Verify" at bounding box center [610, 415] width 869 height 22
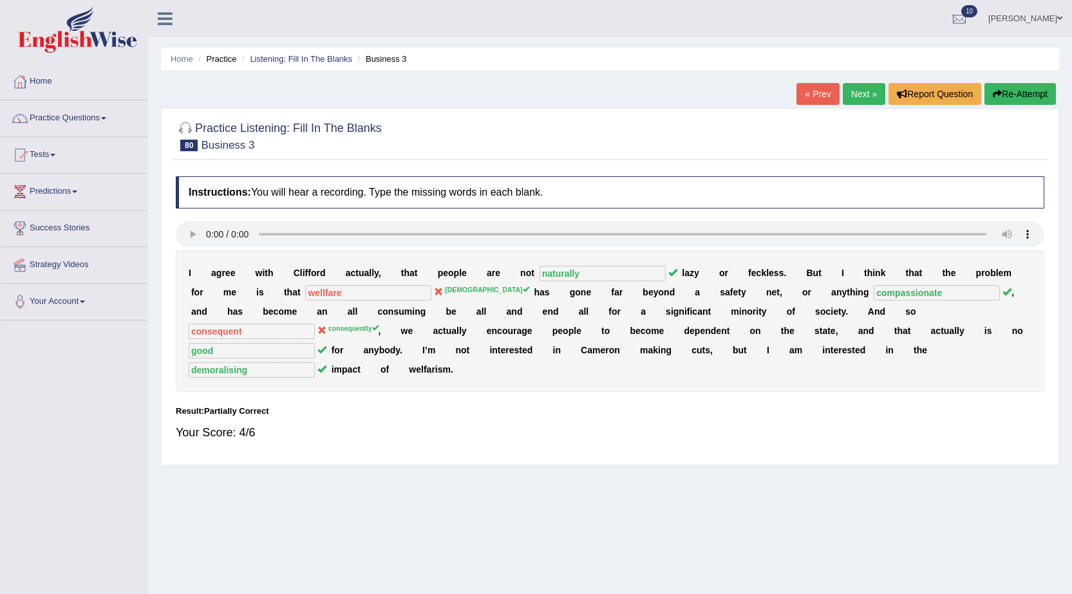
click at [1014, 99] on button "Re-Attempt" at bounding box center [1020, 94] width 71 height 22
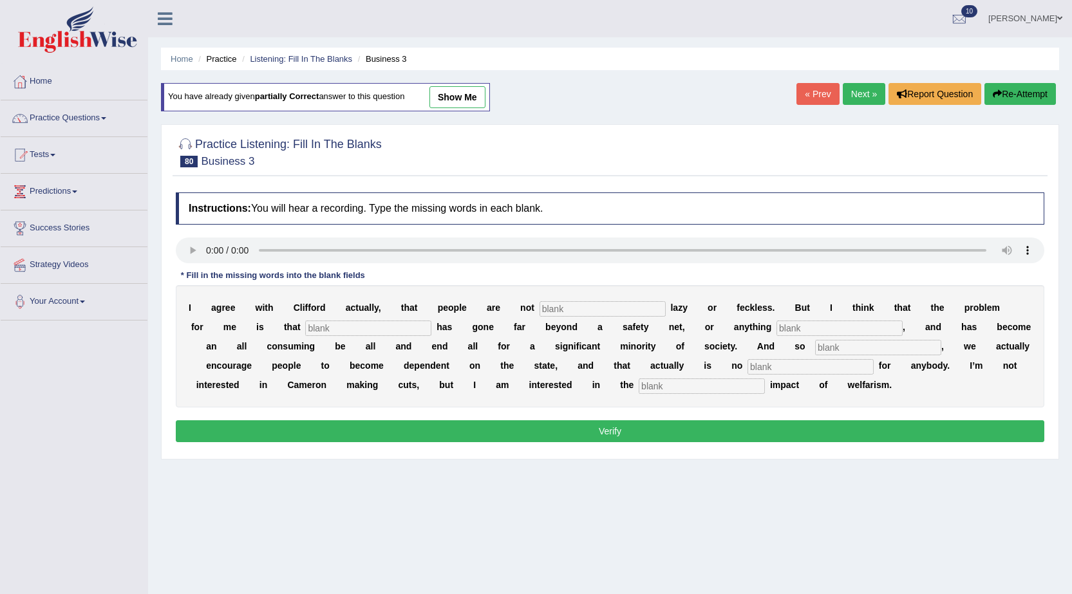
click at [637, 301] on input "text" at bounding box center [603, 308] width 126 height 15
type input "naturally"
type input "[DEMOGRAPHIC_DATA]"
type input "compassionate"
type input "s"
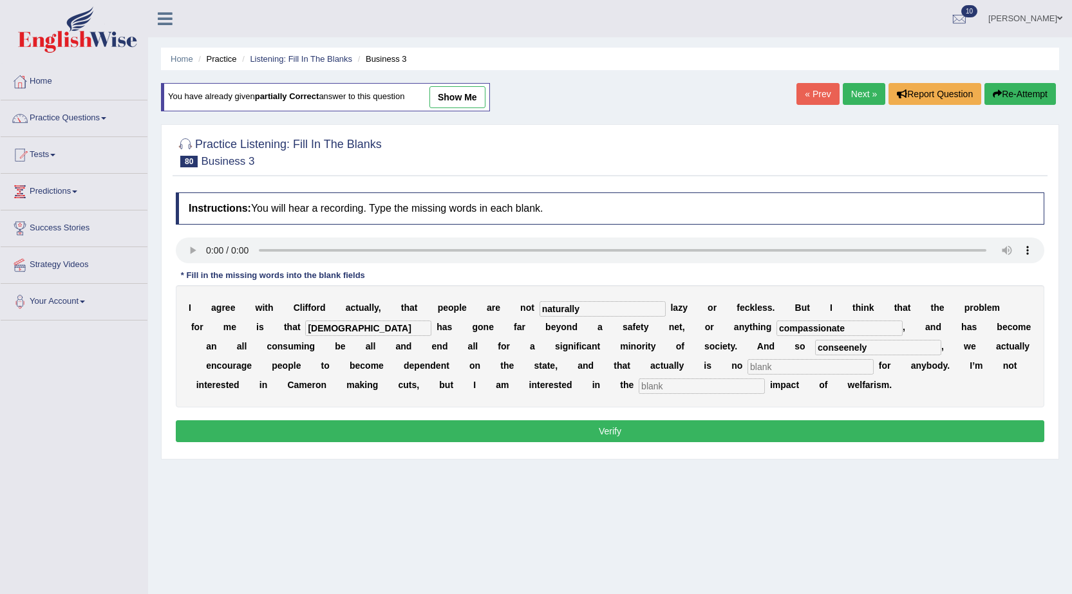
type input "conseenely"
type input "good"
type input "m"
type input "demoralising"
click at [942, 348] on input "conseenely" at bounding box center [878, 347] width 126 height 15
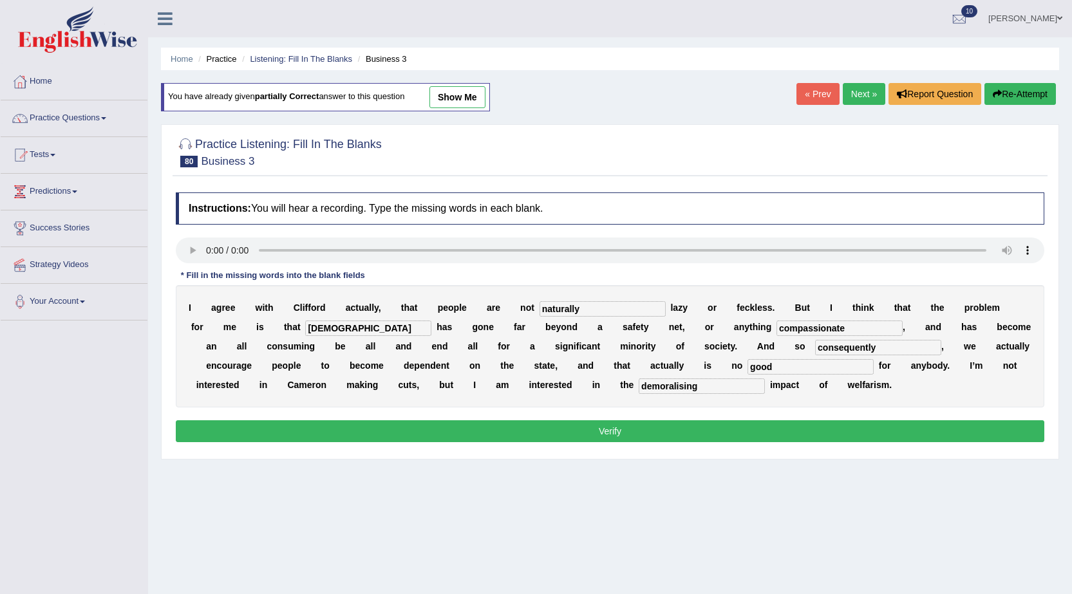
type input "consequently"
click at [315, 330] on input "[DEMOGRAPHIC_DATA]" at bounding box center [368, 328] width 126 height 15
type input "[DEMOGRAPHIC_DATA]"
click at [602, 434] on button "Verify" at bounding box center [610, 432] width 869 height 22
